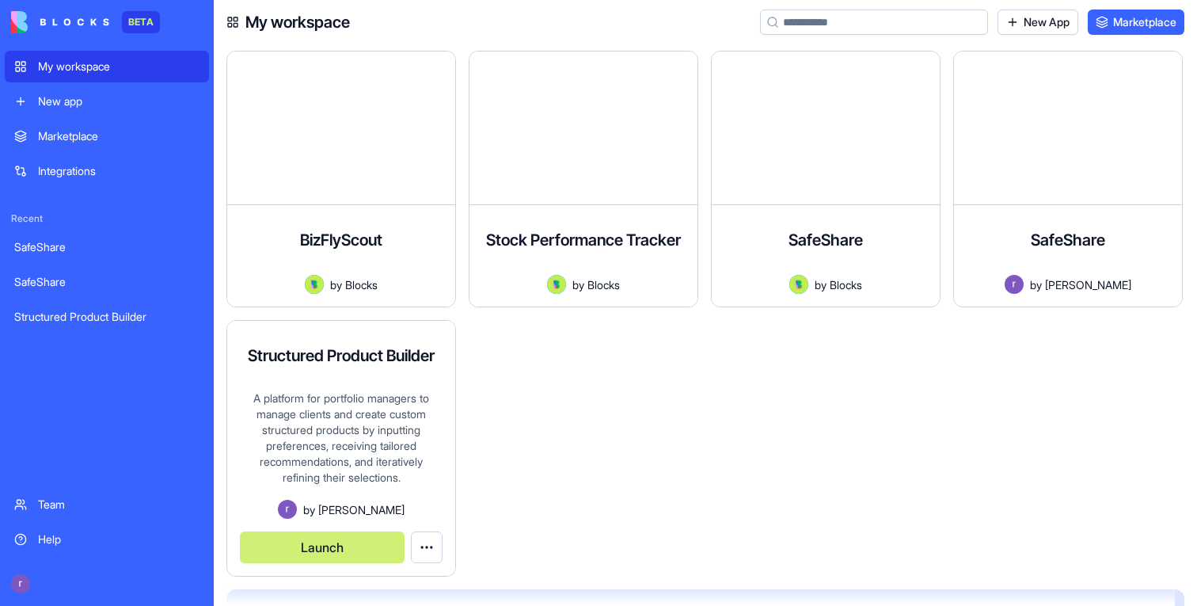
click at [341, 462] on div "A platform for portfolio managers to manage clients and create custom structure…" at bounding box center [341, 444] width 203 height 109
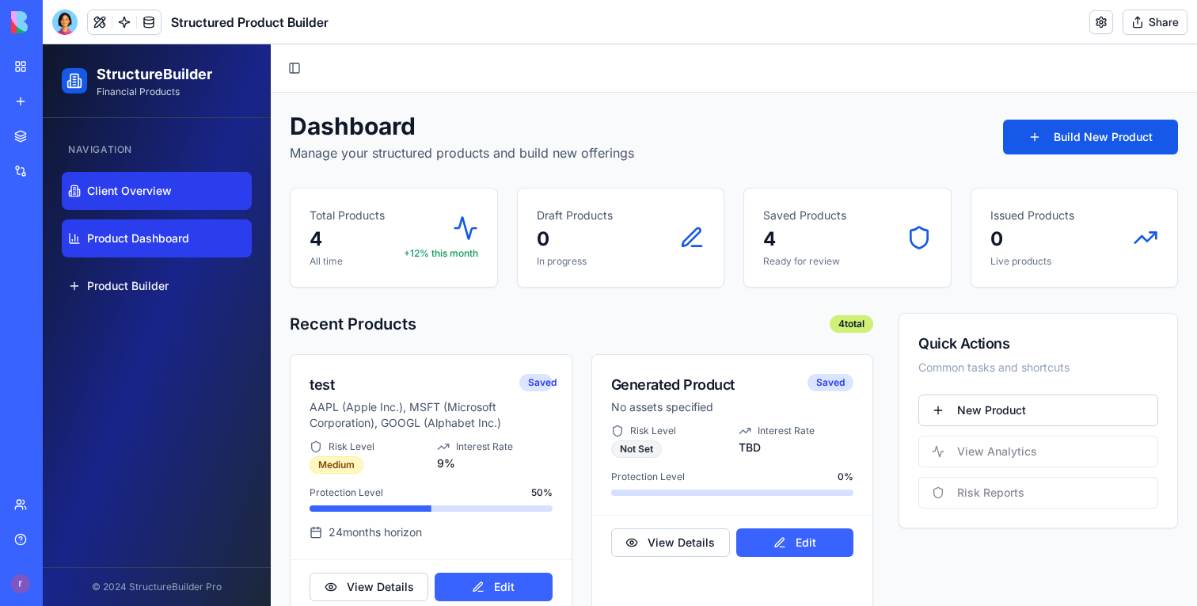
click at [155, 177] on link "Client Overview" at bounding box center [157, 191] width 190 height 38
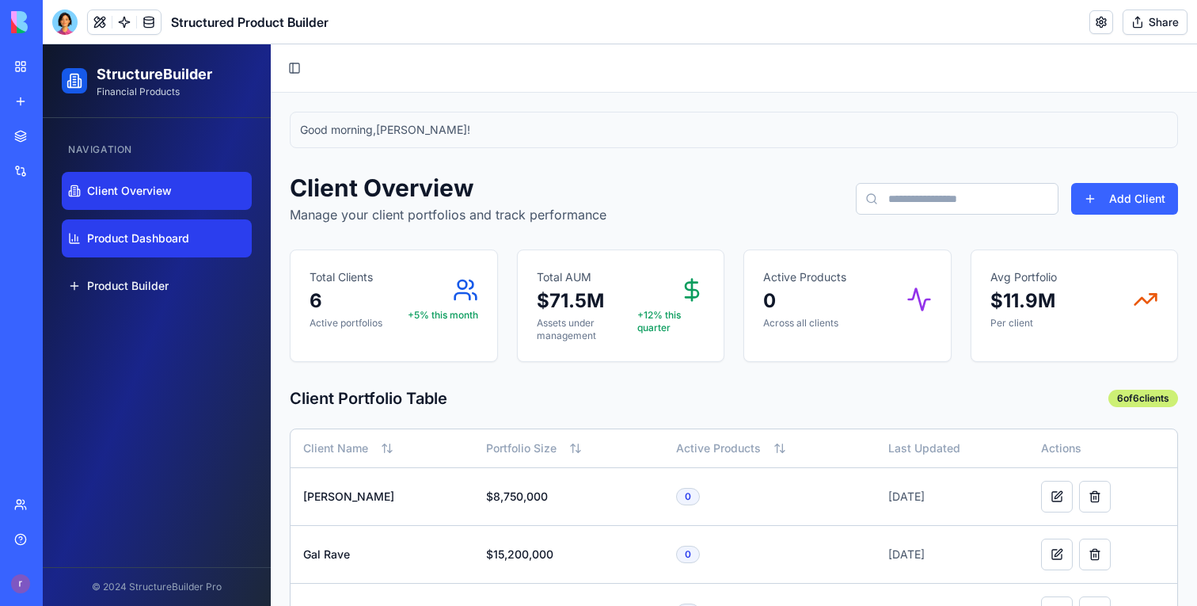
click at [176, 244] on span "Product Dashboard" at bounding box center [138, 238] width 102 height 16
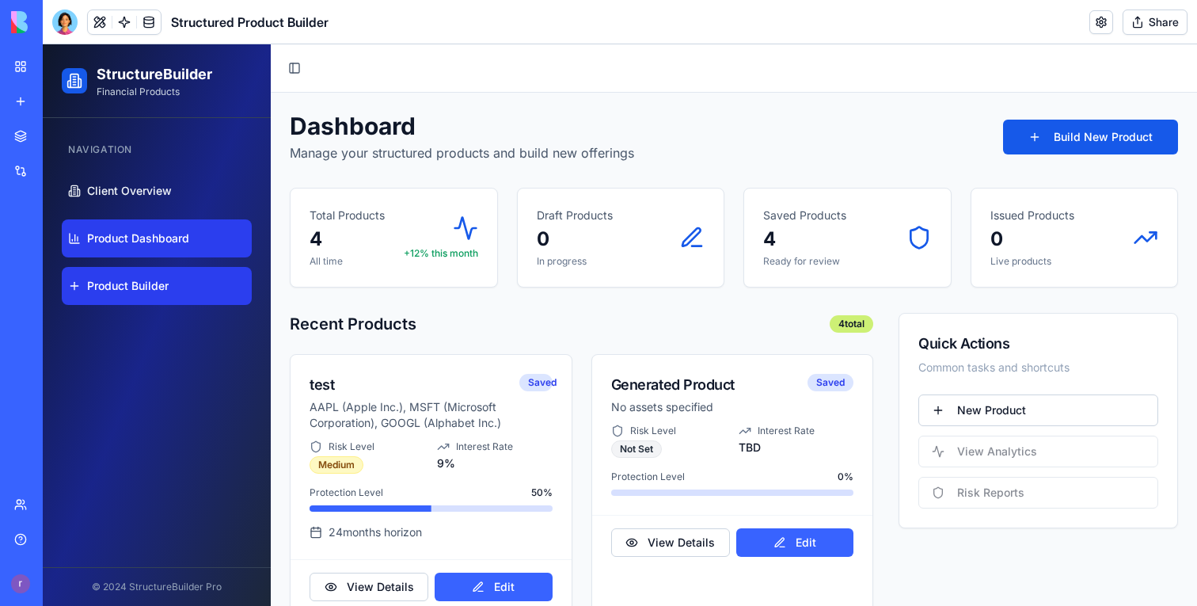
click at [135, 289] on span "Product Builder" at bounding box center [128, 286] width 82 height 16
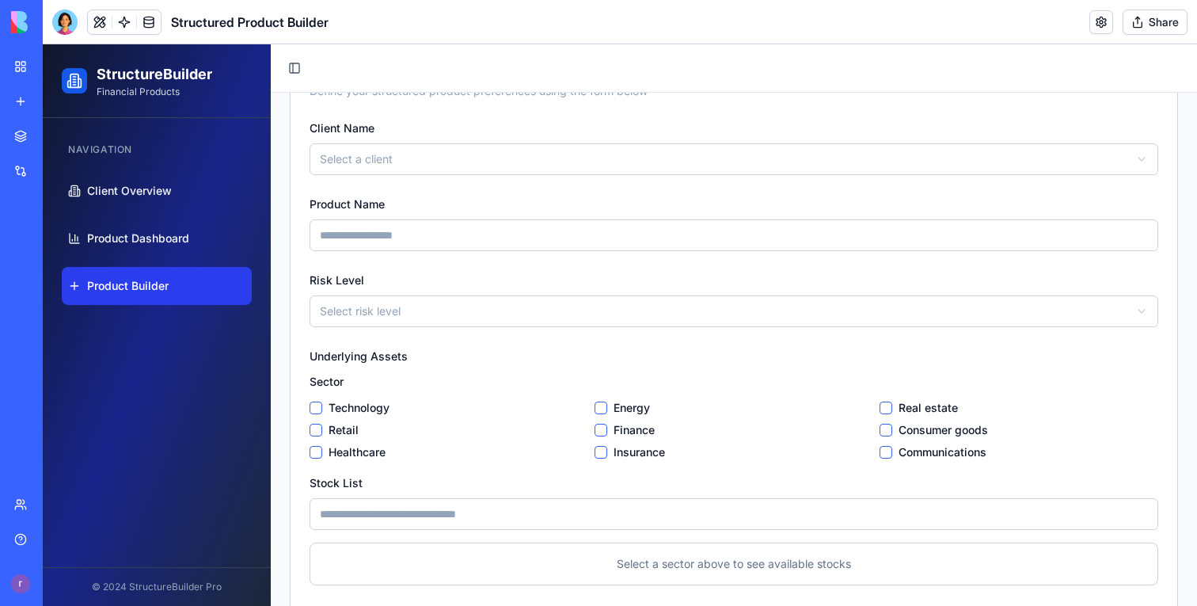
scroll to position [347, 0]
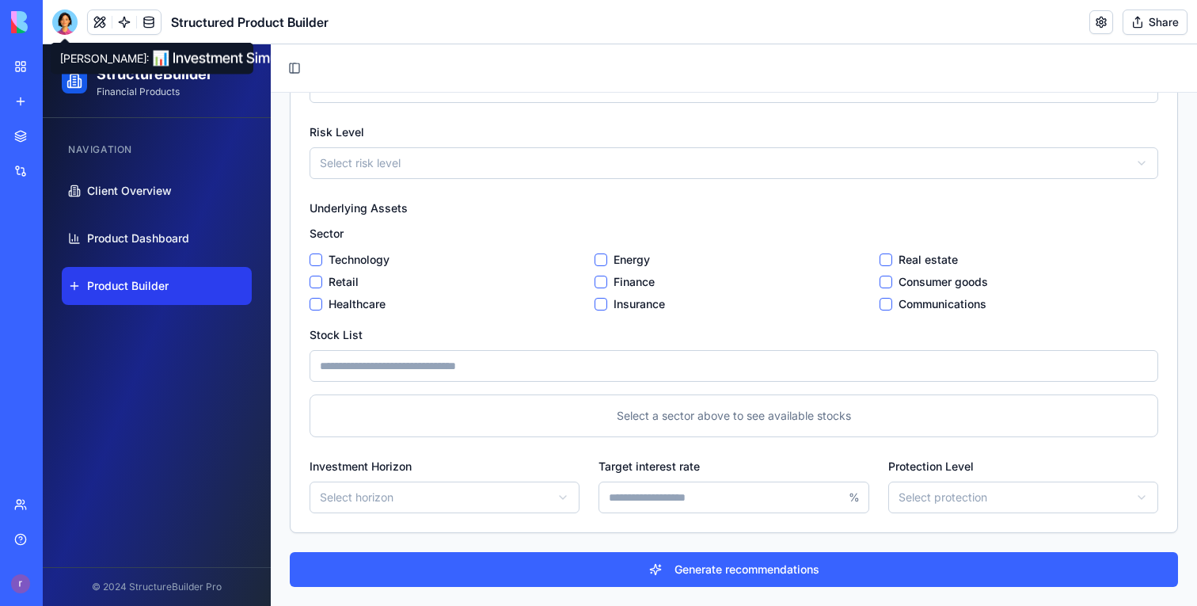
click at [27, 61] on link "My workspace" at bounding box center [36, 67] width 63 height 32
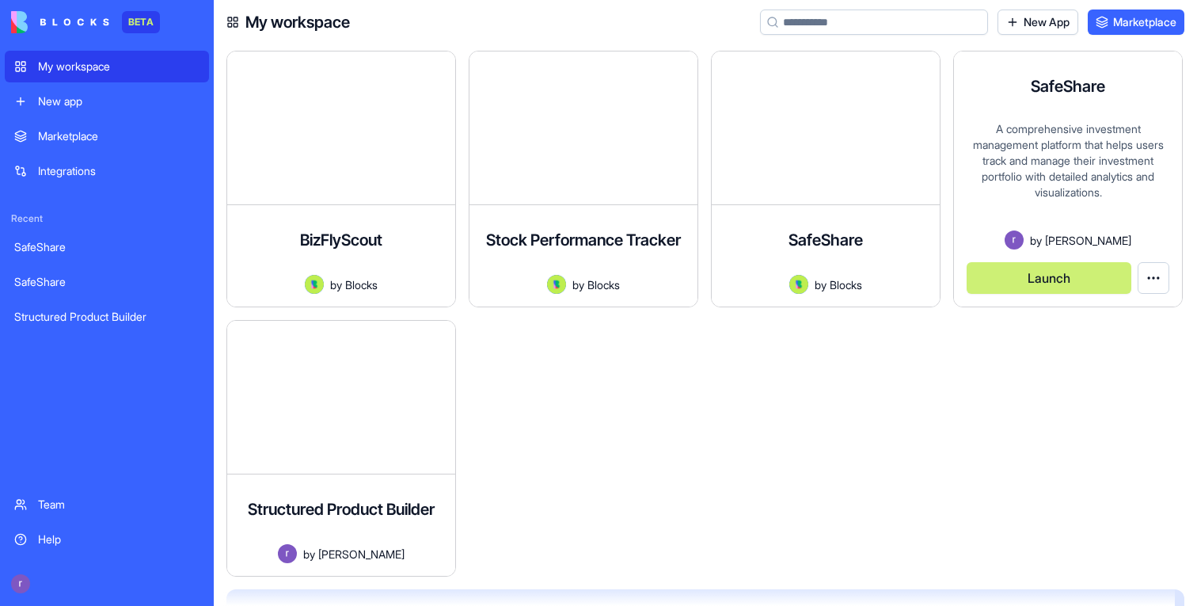
click at [1051, 282] on button "Launch" at bounding box center [1049, 278] width 165 height 32
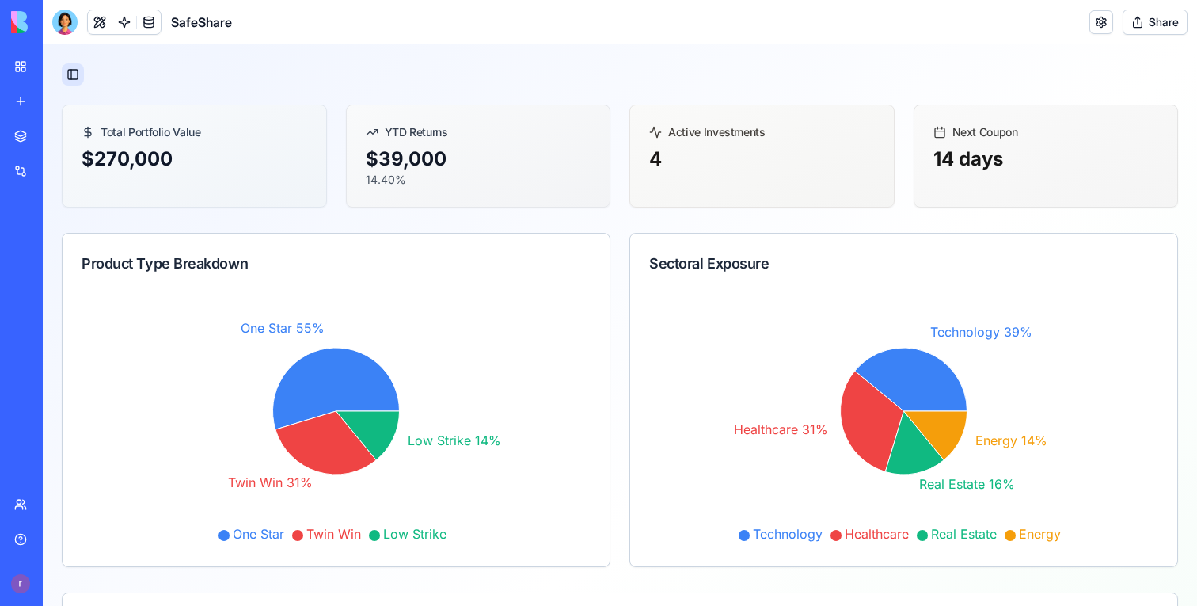
click at [82, 77] on button "Toggle Sidebar" at bounding box center [73, 74] width 22 height 22
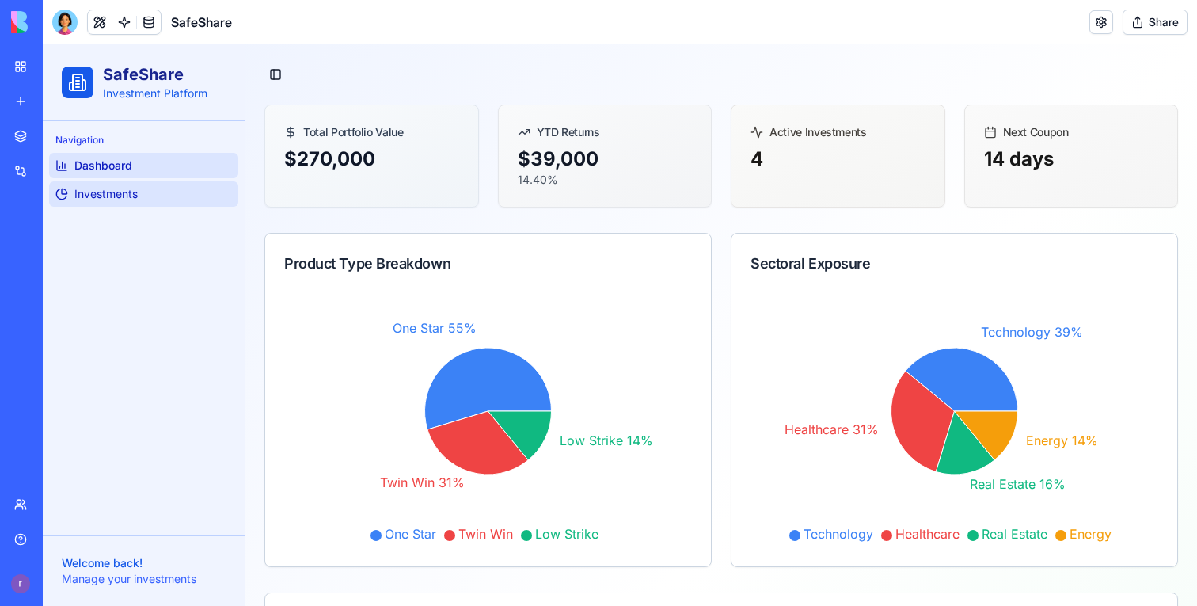
click at [140, 190] on link "Investments" at bounding box center [143, 193] width 189 height 25
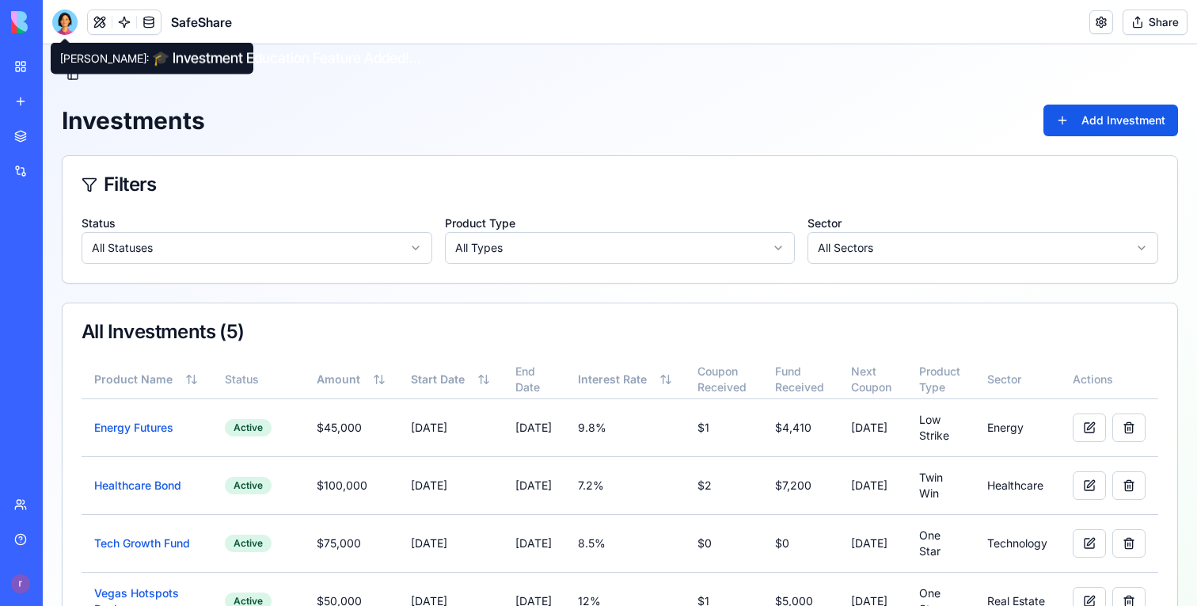
click at [54, 19] on div at bounding box center [64, 22] width 25 height 25
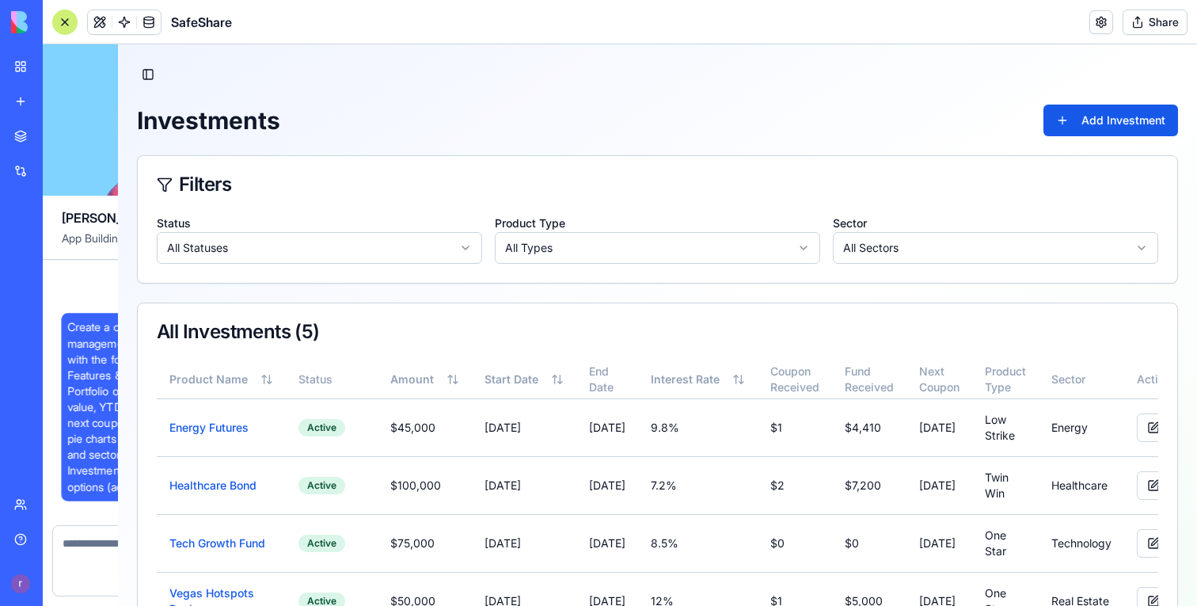
scroll to position [33453, 0]
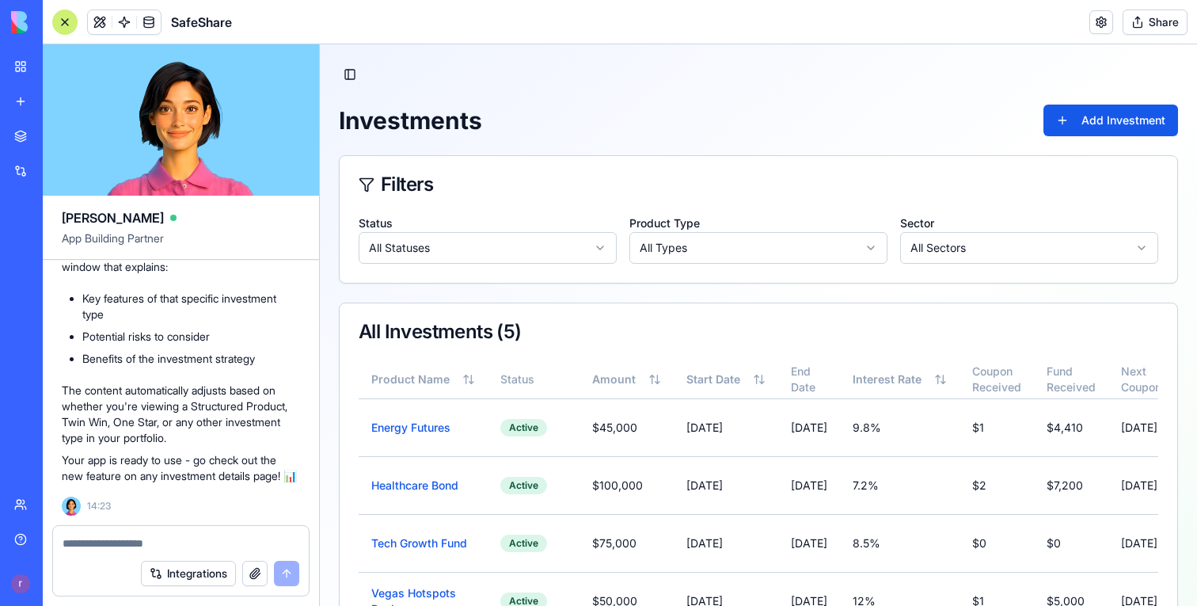
click at [23, 70] on link "My workspace" at bounding box center [36, 67] width 63 height 32
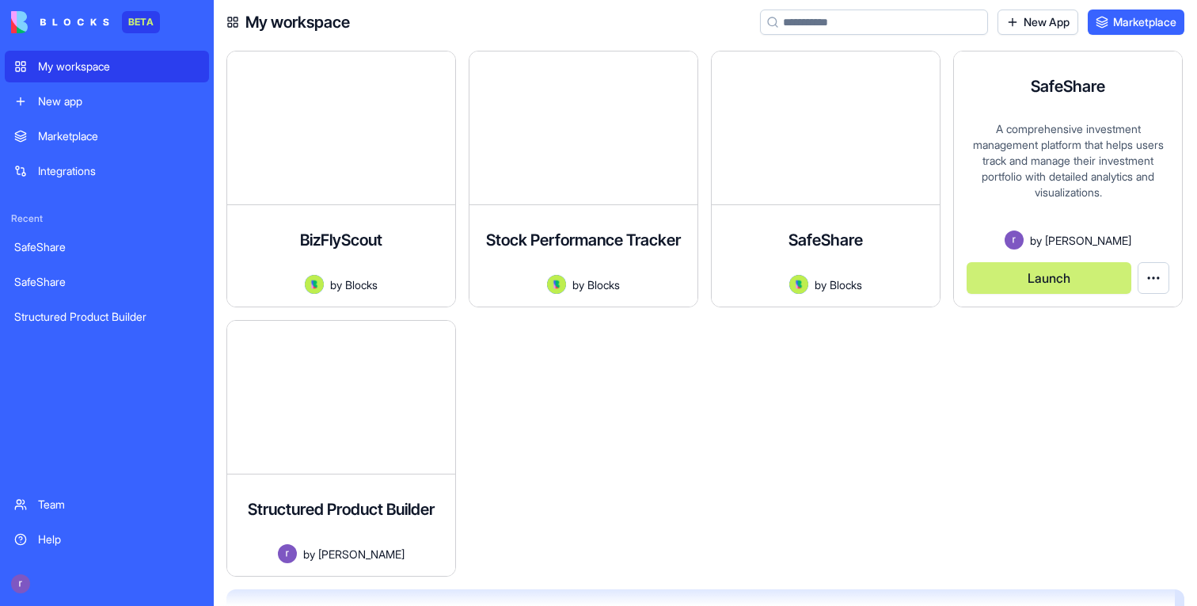
click at [1031, 280] on button "Launch" at bounding box center [1049, 278] width 165 height 32
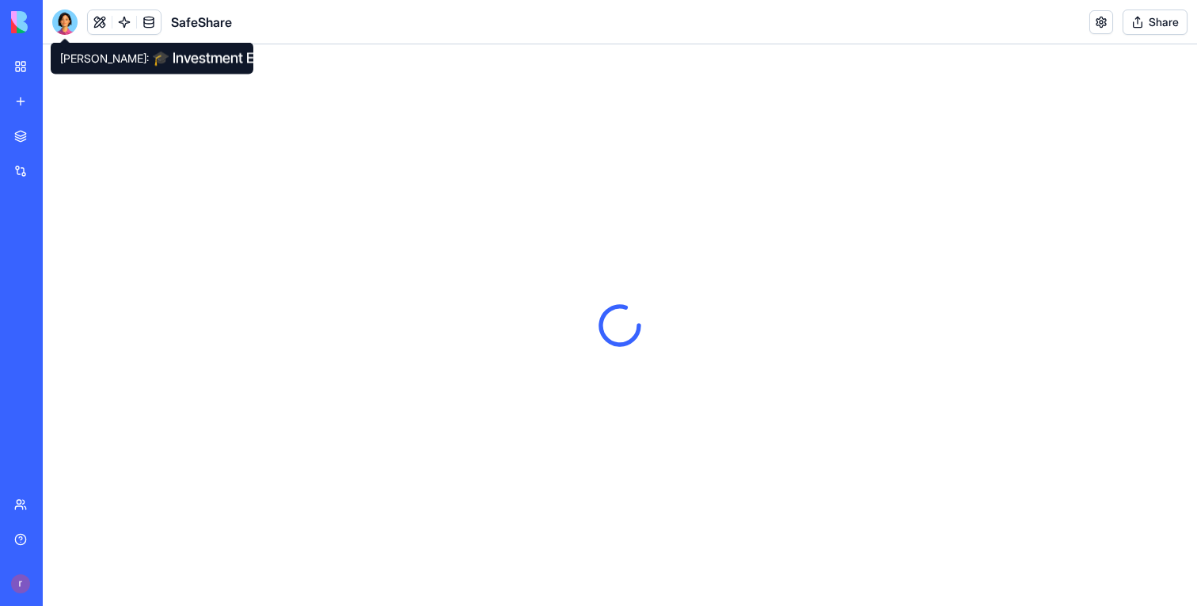
click at [66, 17] on div at bounding box center [64, 22] width 25 height 25
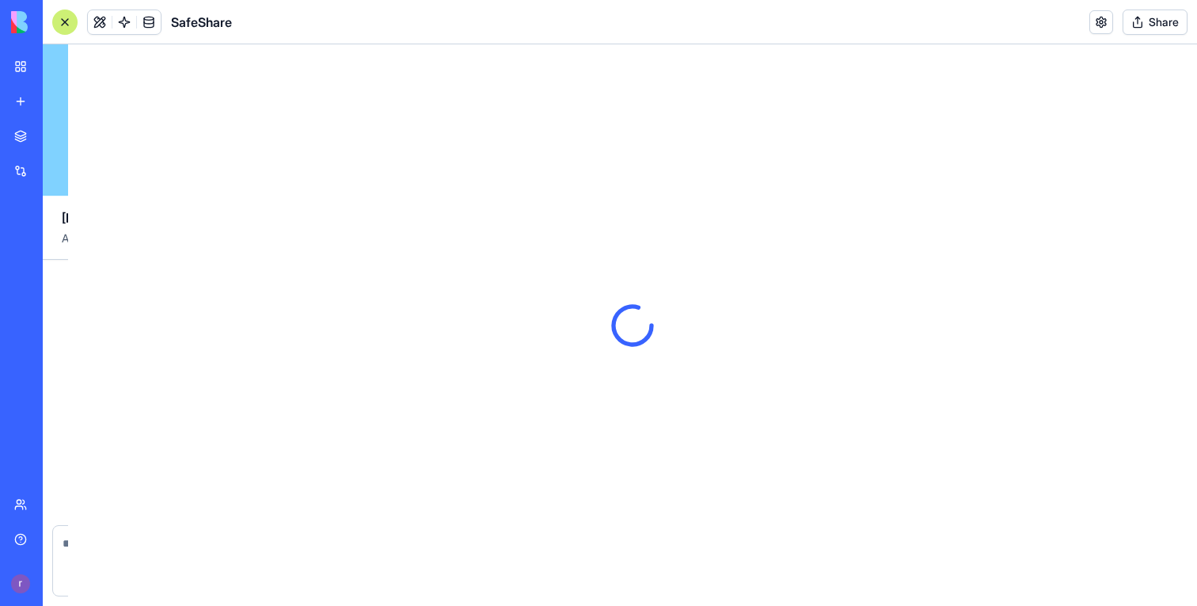
scroll to position [33453, 0]
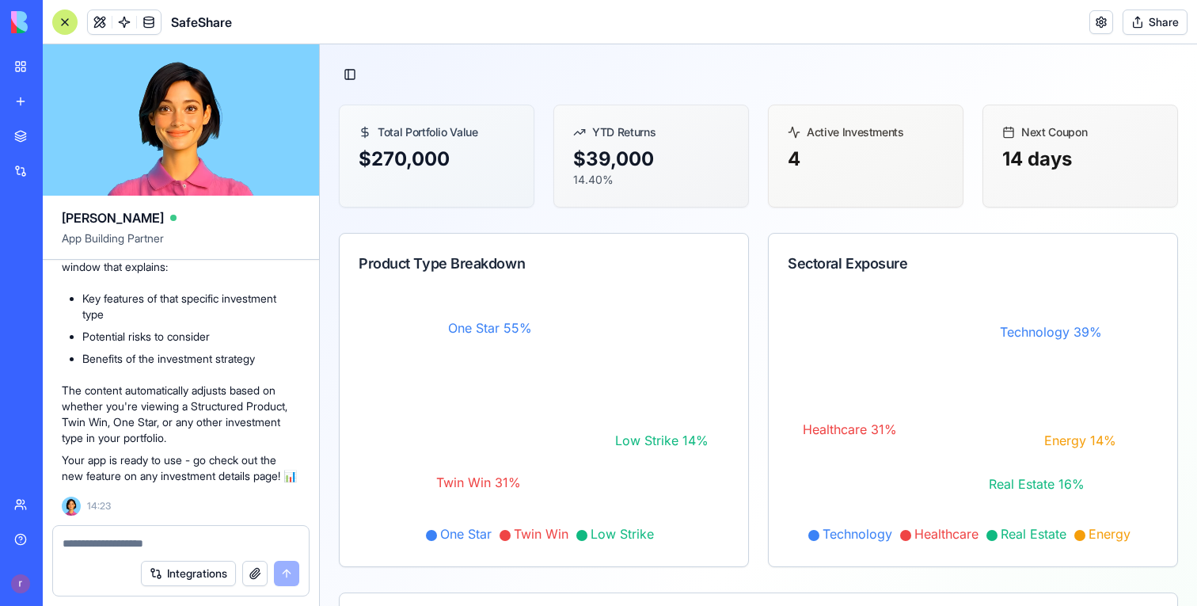
click at [66, 17] on div at bounding box center [64, 22] width 25 height 25
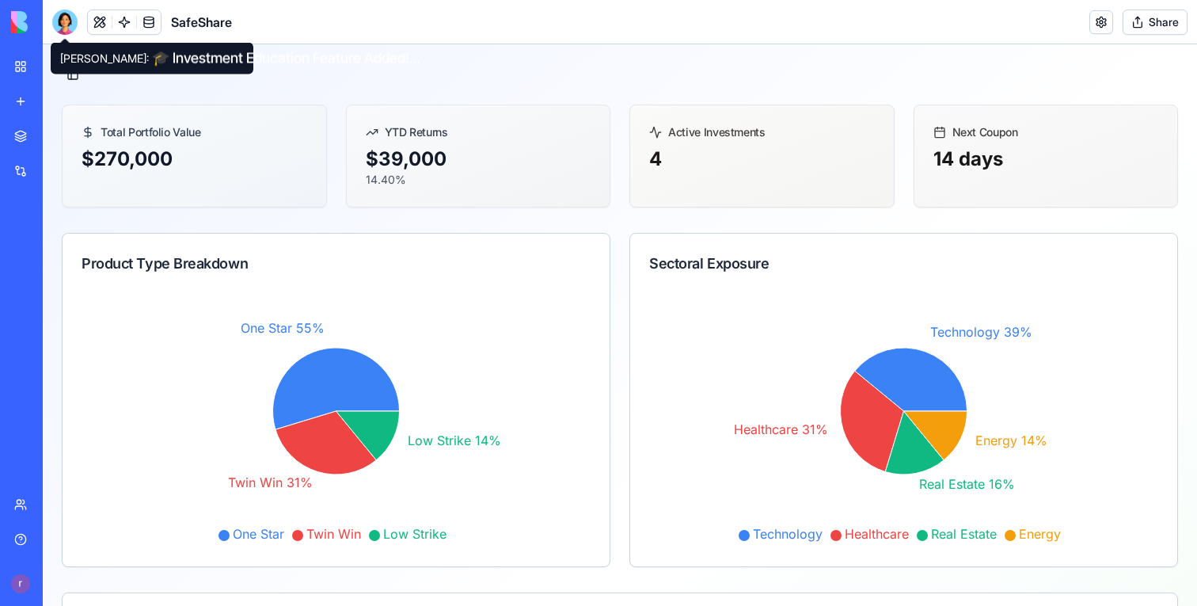
click at [25, 74] on link "My workspace" at bounding box center [36, 67] width 63 height 32
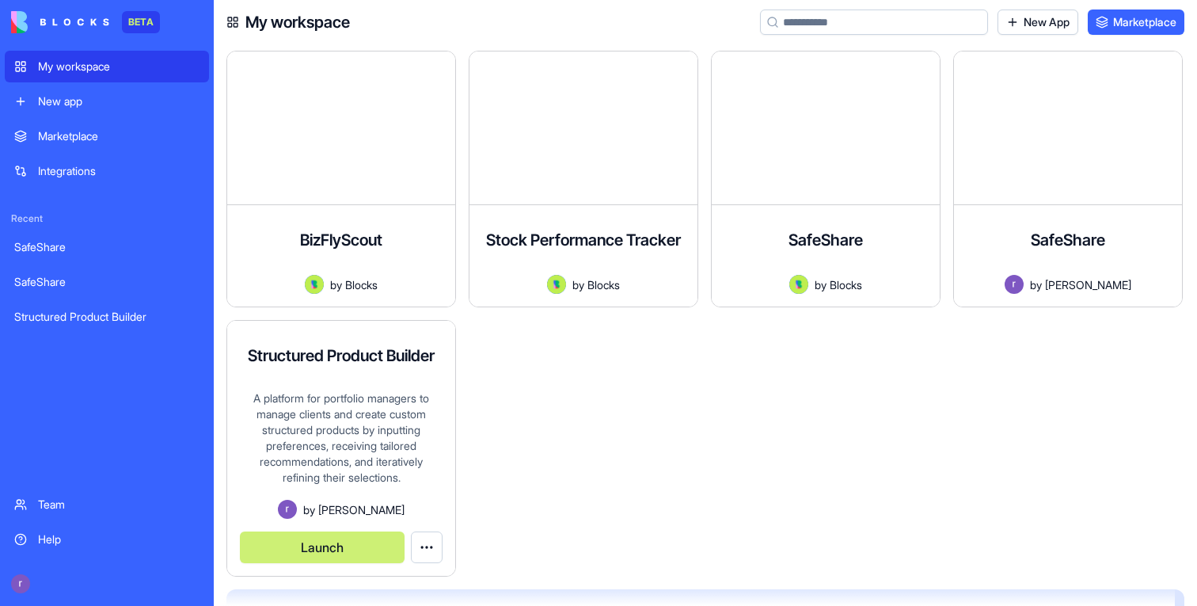
click at [340, 535] on button "Launch" at bounding box center [322, 547] width 165 height 32
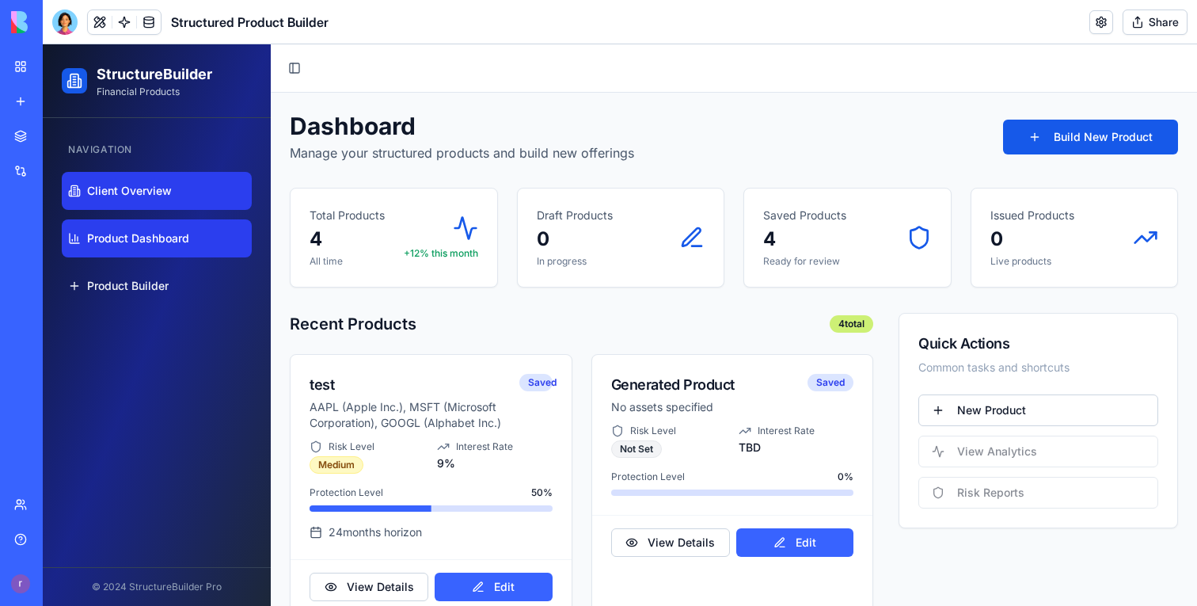
click at [181, 195] on link "Client Overview" at bounding box center [157, 191] width 190 height 38
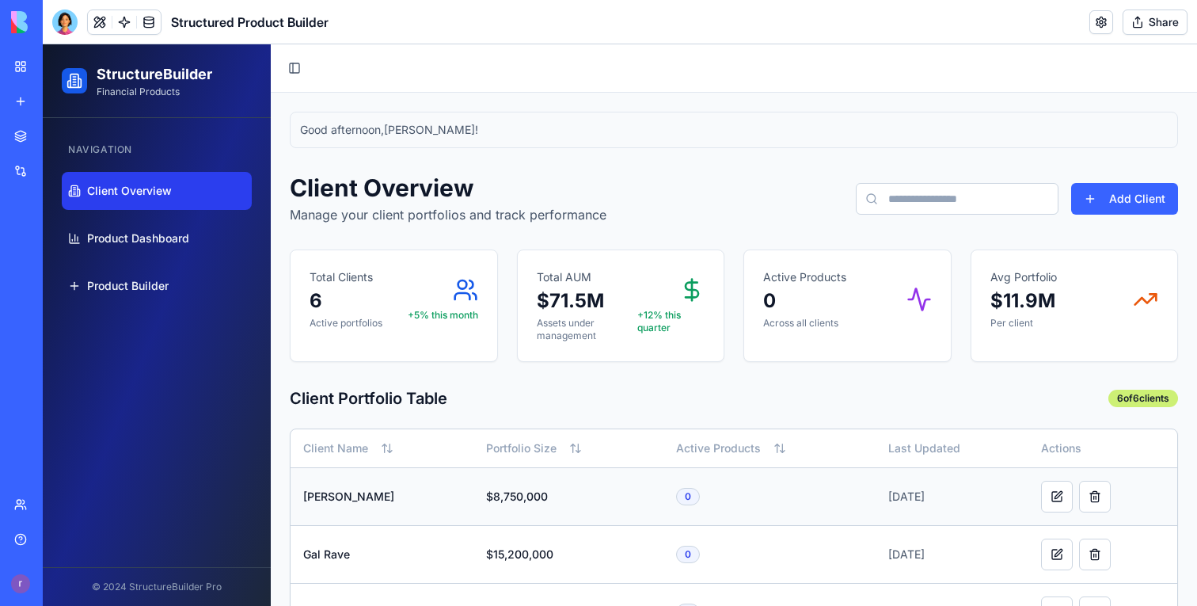
click at [331, 474] on td "[PERSON_NAME]" at bounding box center [382, 496] width 183 height 58
click at [331, 501] on link "[PERSON_NAME]" at bounding box center [348, 495] width 91 height 13
